Goal: Information Seeking & Learning: Learn about a topic

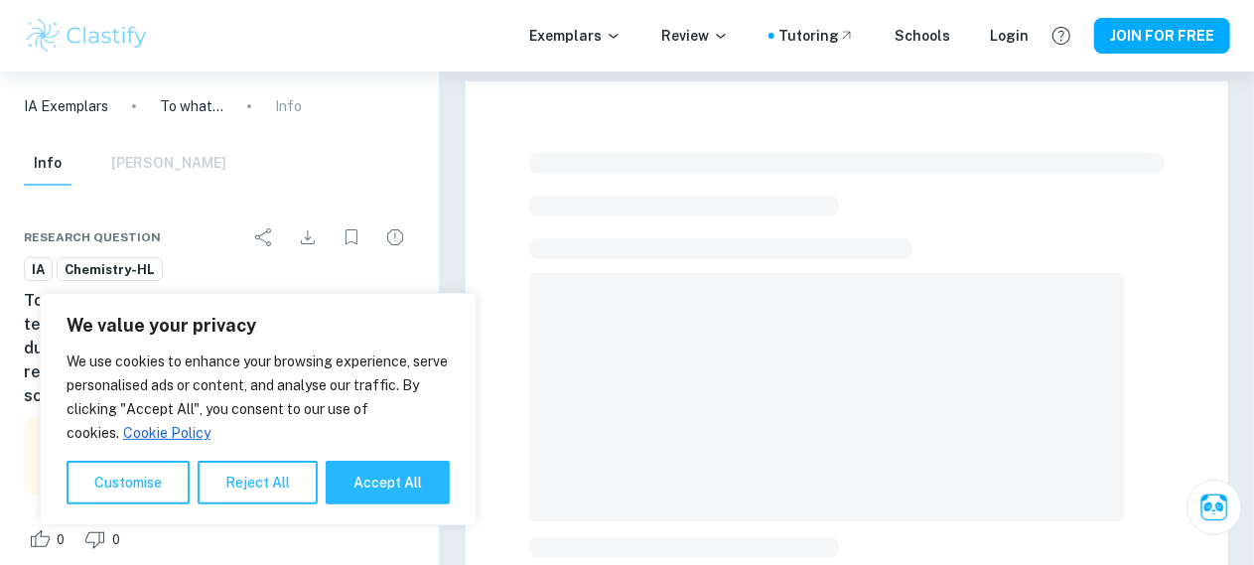
drag, startPoint x: 384, startPoint y: 481, endPoint x: 407, endPoint y: 481, distance: 22.8
click at [385, 483] on button "Accept All" at bounding box center [388, 483] width 124 height 44
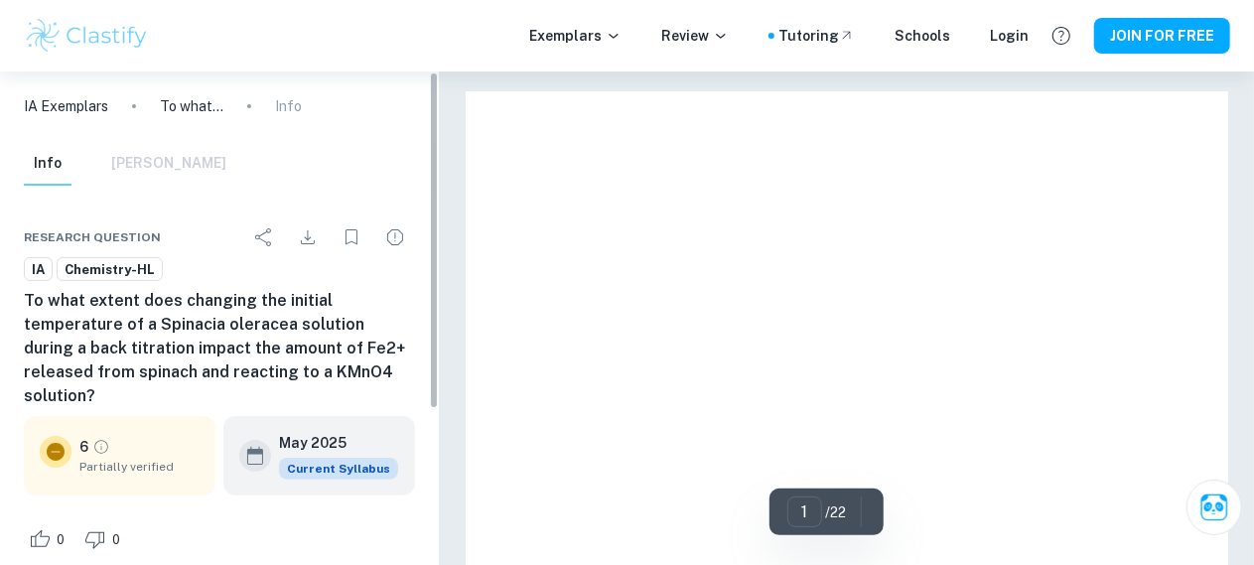
checkbox input "true"
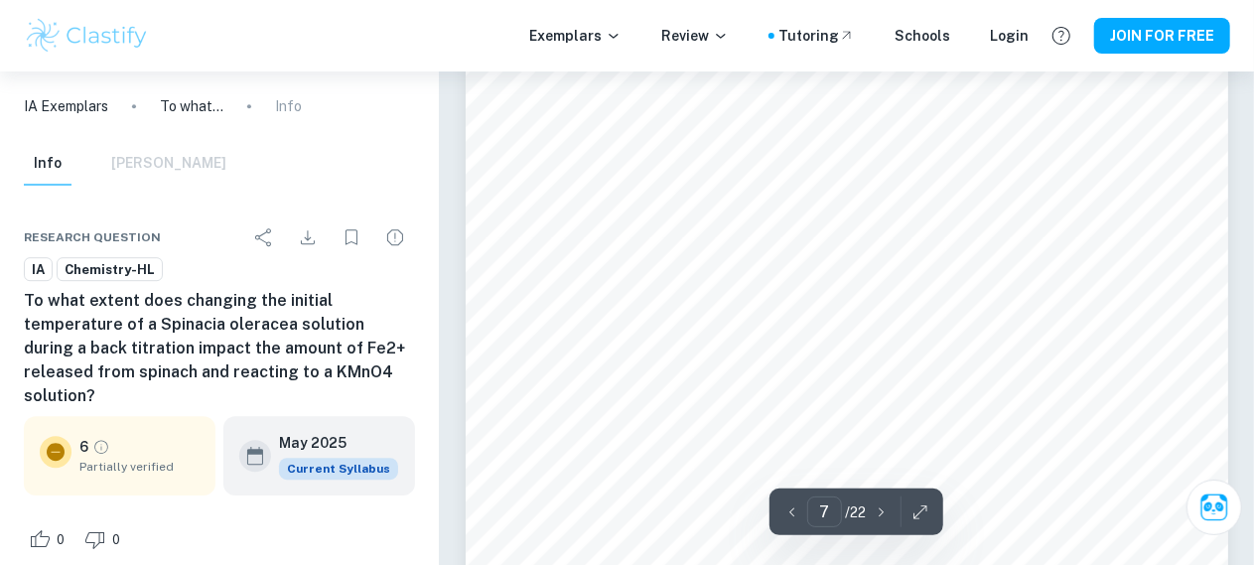
scroll to position [6650, 0]
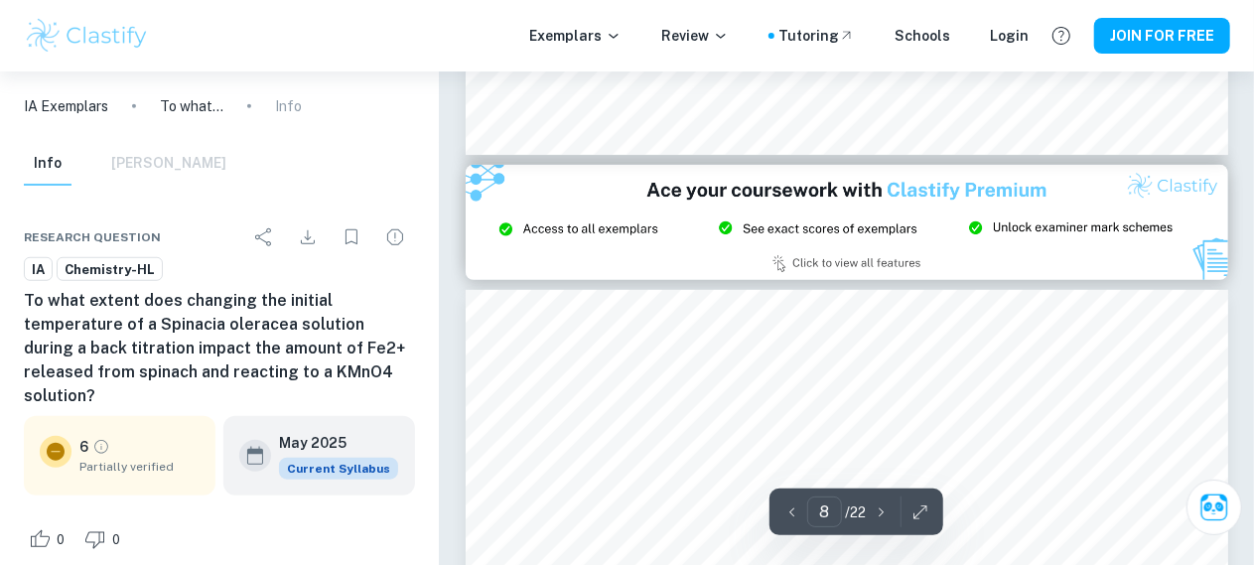
type input "9"
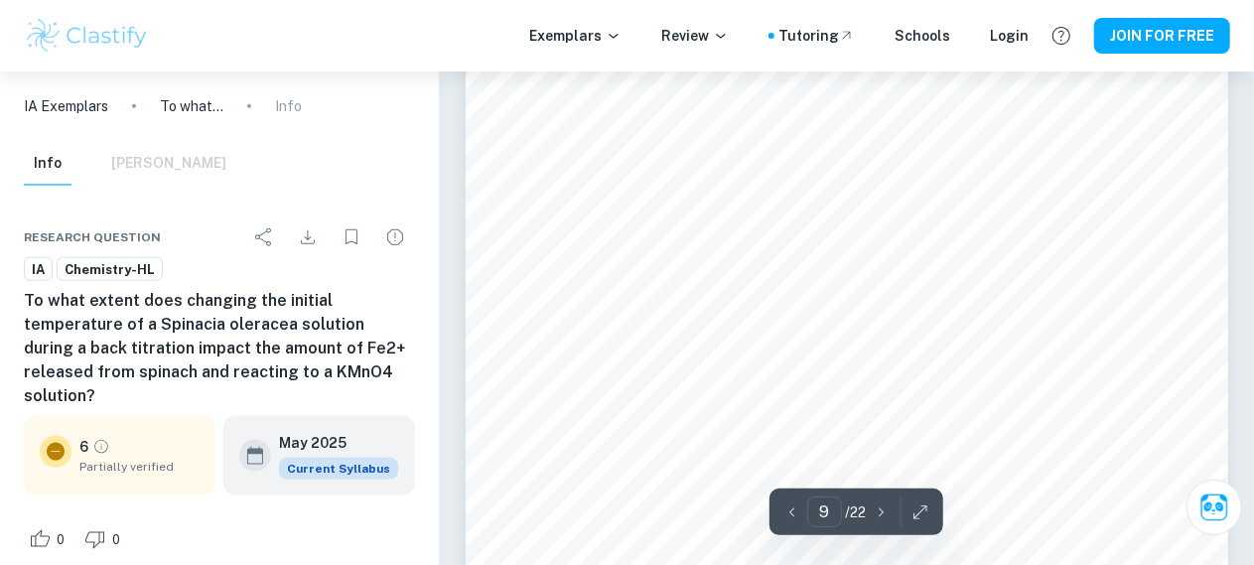
scroll to position [8436, 0]
